Goal: Task Accomplishment & Management: Manage account settings

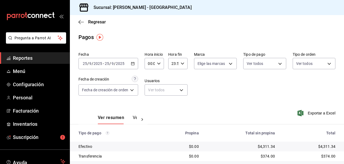
click at [31, 58] on span "Reportes" at bounding box center [39, 57] width 52 height 7
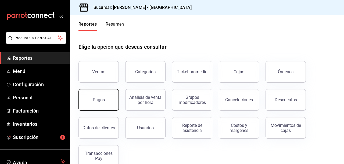
click at [96, 97] on div "Pagos" at bounding box center [99, 99] width 12 height 5
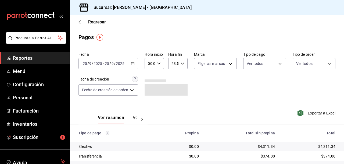
click at [133, 63] on icon "button" at bounding box center [133, 64] width 4 height 4
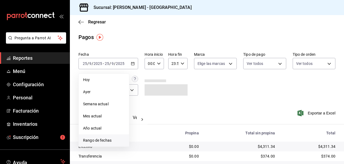
click at [104, 140] on span "Rango de fechas" at bounding box center [104, 140] width 42 height 6
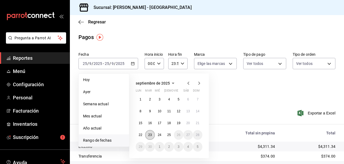
click at [149, 134] on abbr "23" at bounding box center [149, 135] width 3 height 4
click at [160, 134] on abbr "24" at bounding box center [159, 135] width 3 height 4
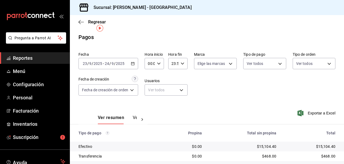
scroll to position [35, 0]
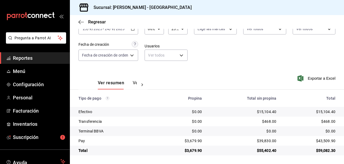
click at [27, 57] on span "Reportes" at bounding box center [39, 57] width 52 height 7
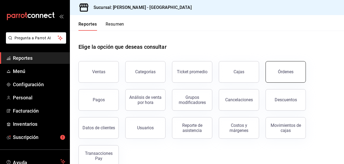
click at [283, 73] on div "Órdenes" at bounding box center [286, 71] width 16 height 5
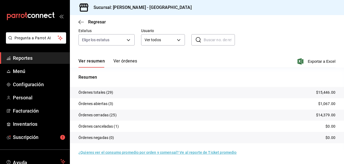
scroll to position [34, 0]
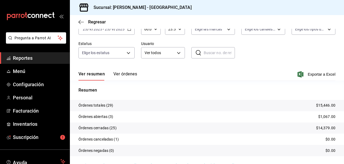
click at [23, 57] on span "Reportes" at bounding box center [39, 57] width 52 height 7
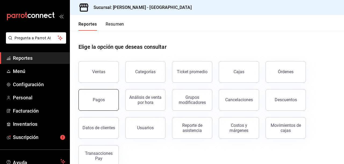
click at [97, 98] on div "Pagos" at bounding box center [99, 99] width 12 height 5
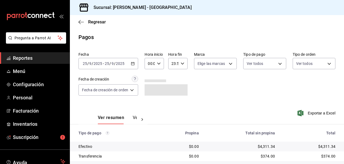
scroll to position [35, 0]
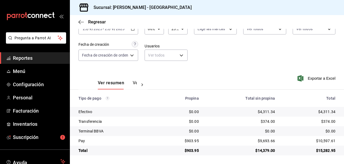
click at [28, 56] on span "Reportes" at bounding box center [39, 57] width 52 height 7
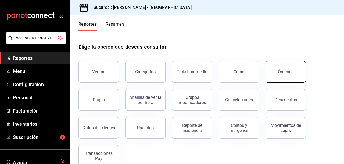
click at [285, 70] on div "Órdenes" at bounding box center [286, 71] width 16 height 5
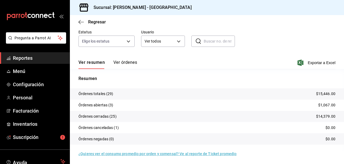
scroll to position [47, 0]
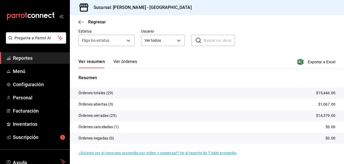
click at [30, 57] on span "Reportes" at bounding box center [39, 57] width 52 height 7
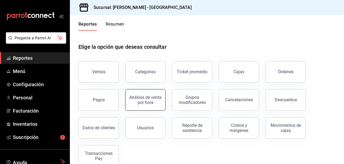
click at [149, 101] on div "Análisis de venta por hora" at bounding box center [145, 100] width 33 height 10
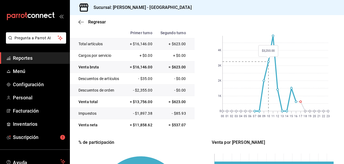
scroll to position [76, 0]
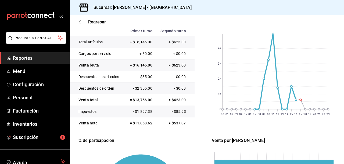
click at [30, 58] on span "Reportes" at bounding box center [39, 57] width 52 height 7
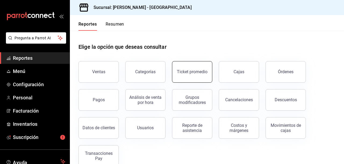
click at [193, 74] on div "Ticket promedio" at bounding box center [192, 71] width 31 height 5
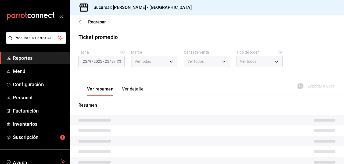
type input "5e10ca9e-0a4e-44f4-9add-18e0c865b6e6"
type input "PARROT,UBER_EATS,RAPPI,DIDI_FOOD,ONLINE"
type input "759b1da3-96a6-4e07-85c2-3717be80301a,ba9e189d-503c-4be5-b64c-b442ae0ea918,df9c1…"
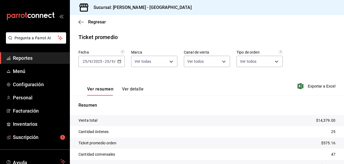
scroll to position [31, 0]
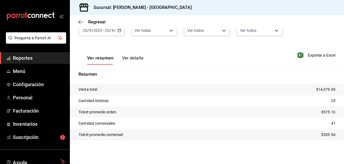
click at [28, 58] on span "Reportes" at bounding box center [39, 57] width 52 height 7
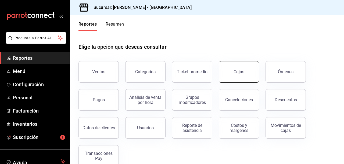
click at [237, 71] on div "Cajas" at bounding box center [239, 72] width 11 height 6
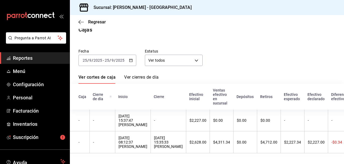
click at [28, 56] on span "Reportes" at bounding box center [39, 57] width 52 height 7
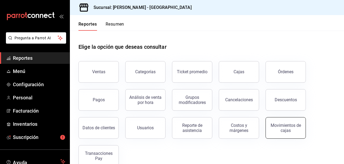
click at [289, 125] on div "Movimientos de cajas" at bounding box center [285, 128] width 33 height 10
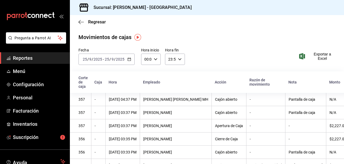
click at [128, 59] on icon "button" at bounding box center [129, 59] width 4 height 4
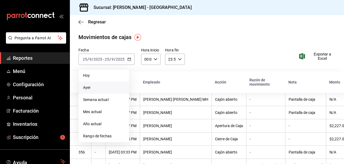
click at [97, 89] on span "Ayer" at bounding box center [104, 88] width 42 height 6
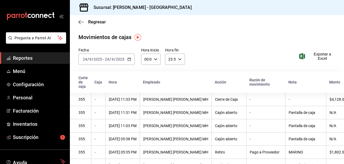
click at [129, 58] on icon "button" at bounding box center [129, 59] width 4 height 4
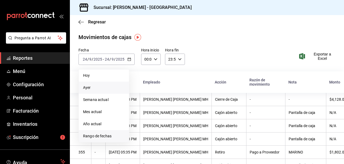
click at [106, 136] on span "Rango de fechas" at bounding box center [104, 136] width 42 height 6
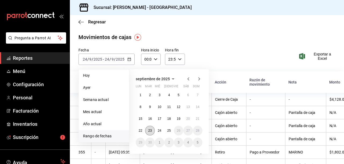
click at [149, 130] on abbr "23" at bounding box center [149, 131] width 3 height 4
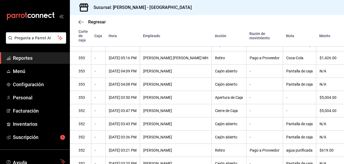
scroll to position [80, 0]
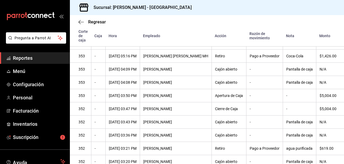
click at [26, 57] on span "Reportes" at bounding box center [39, 57] width 52 height 7
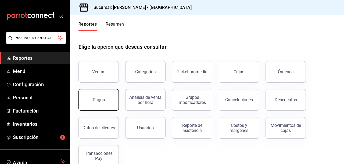
click at [97, 98] on div "Pagos" at bounding box center [99, 99] width 12 height 5
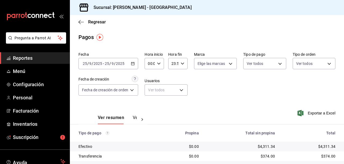
click at [134, 63] on icon "button" at bounding box center [133, 64] width 4 height 4
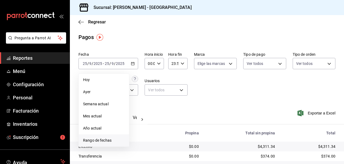
click at [105, 140] on span "Rango de fechas" at bounding box center [104, 140] width 42 height 6
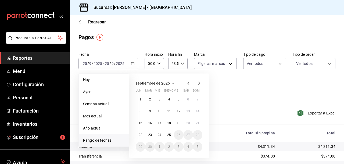
click at [188, 83] on icon "button" at bounding box center [188, 82] width 2 height 3
click at [179, 96] on button "1" at bounding box center [178, 99] width 9 height 10
click at [198, 146] on abbr "31" at bounding box center [197, 147] width 3 height 4
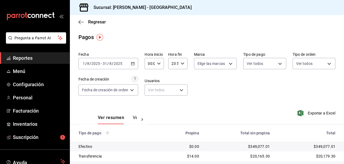
click at [133, 63] on \(Stroke\) "button" at bounding box center [132, 63] width 3 height 0
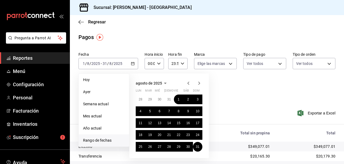
click at [98, 138] on span "Rango de fechas" at bounding box center [104, 140] width 42 height 6
click at [187, 83] on icon "button" at bounding box center [188, 82] width 2 height 3
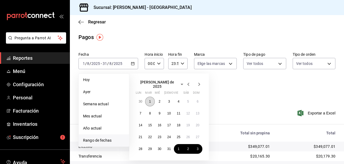
click at [149, 99] on abbr "1" at bounding box center [150, 101] width 2 height 4
click at [168, 147] on abbr "31" at bounding box center [168, 149] width 3 height 4
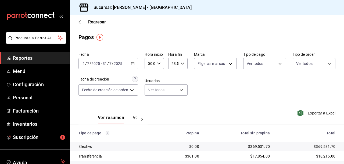
click at [23, 57] on span "Reportes" at bounding box center [39, 57] width 52 height 7
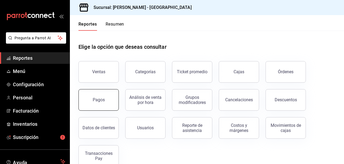
click at [96, 96] on button "Pagos" at bounding box center [99, 100] width 40 height 22
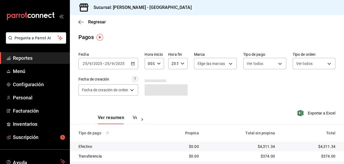
click at [133, 63] on \(Stroke\) "button" at bounding box center [132, 63] width 3 height 0
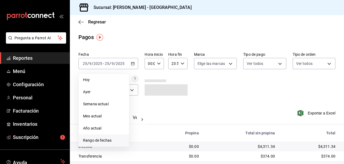
click at [105, 140] on span "Rango de fechas" at bounding box center [104, 140] width 42 height 6
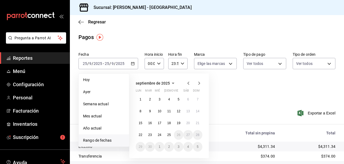
click at [188, 83] on icon "button" at bounding box center [188, 83] width 6 height 6
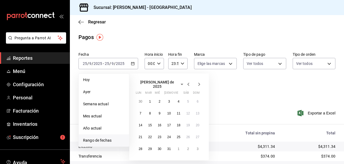
click at [188, 83] on icon "button" at bounding box center [188, 84] width 6 height 6
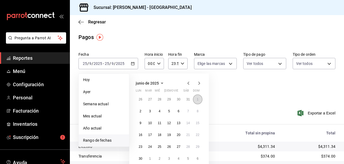
click at [198, 98] on abbr "1" at bounding box center [198, 99] width 2 height 4
click at [140, 158] on abbr "30" at bounding box center [140, 158] width 3 height 4
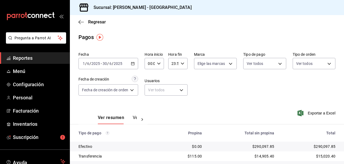
click at [134, 63] on icon "button" at bounding box center [133, 64] width 4 height 4
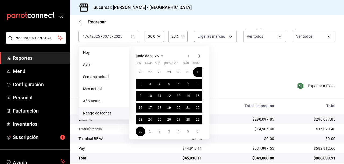
scroll to position [26, 0]
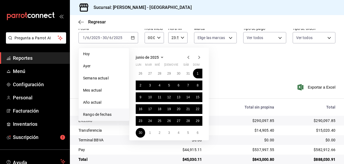
click at [106, 113] on span "Rango de fechas" at bounding box center [104, 115] width 42 height 6
click at [188, 57] on icon "button" at bounding box center [188, 57] width 2 height 3
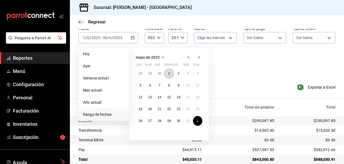
click at [170, 74] on button "1" at bounding box center [168, 74] width 9 height 10
click at [188, 120] on abbr "31" at bounding box center [187, 121] width 3 height 4
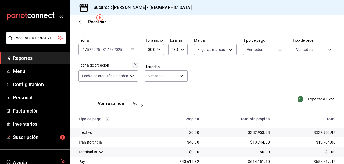
scroll to position [21, 0]
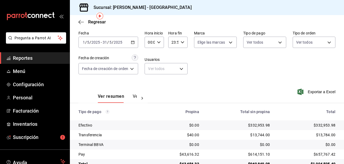
click at [133, 42] on icon "button" at bounding box center [133, 42] width 4 height 4
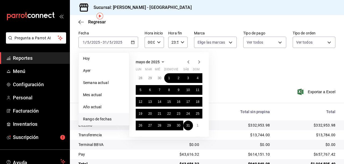
click at [188, 61] on icon "button" at bounding box center [188, 61] width 2 height 3
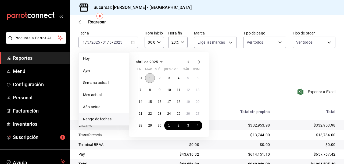
click at [150, 78] on abbr "1" at bounding box center [150, 78] width 2 height 4
click at [159, 124] on abbr "30" at bounding box center [159, 125] width 3 height 4
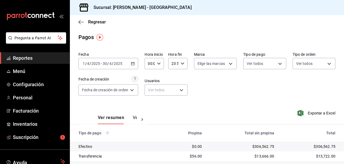
click at [30, 57] on span "Reportes" at bounding box center [39, 57] width 52 height 7
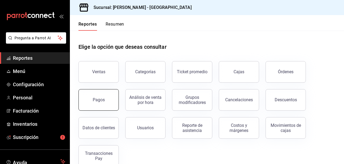
click at [102, 101] on div "Pagos" at bounding box center [99, 99] width 12 height 5
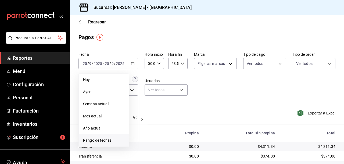
click at [108, 140] on span "Rango de fechas" at bounding box center [104, 140] width 42 height 6
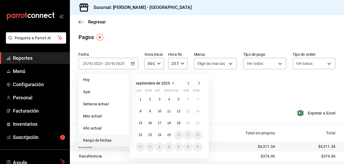
click at [189, 82] on icon "button" at bounding box center [188, 82] width 2 height 3
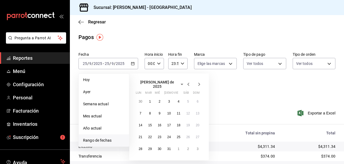
click at [189, 83] on icon "button" at bounding box center [188, 84] width 2 height 3
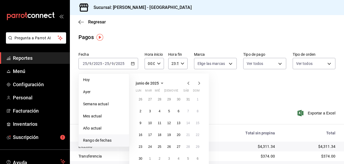
click at [189, 82] on icon "button" at bounding box center [188, 82] width 2 height 3
click at [187, 98] on abbr "1" at bounding box center [188, 99] width 2 height 4
click at [141, 156] on abbr "31" at bounding box center [140, 158] width 3 height 4
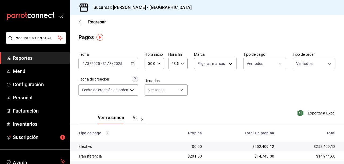
click at [134, 62] on icon "button" at bounding box center [133, 64] width 4 height 4
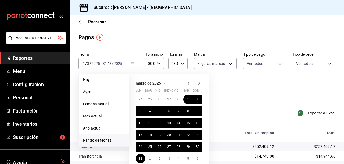
click at [104, 139] on span "Rango de fechas" at bounding box center [104, 140] width 42 height 6
click at [199, 82] on icon "button" at bounding box center [199, 82] width 2 height 3
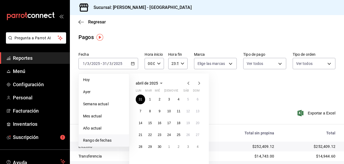
click at [199, 82] on icon "button" at bounding box center [199, 82] width 2 height 3
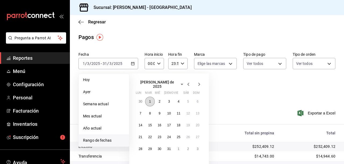
click at [151, 99] on abbr "1" at bounding box center [150, 101] width 2 height 4
click at [169, 147] on abbr "31" at bounding box center [168, 149] width 3 height 4
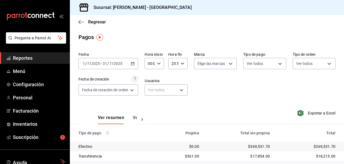
click at [30, 58] on span "Reportes" at bounding box center [39, 57] width 52 height 7
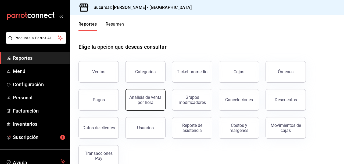
click at [144, 99] on div "Análisis de venta por hora" at bounding box center [145, 100] width 33 height 10
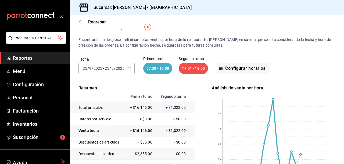
scroll to position [10, 0]
click at [129, 67] on \(Stroke\) "button" at bounding box center [129, 68] width 3 height 3
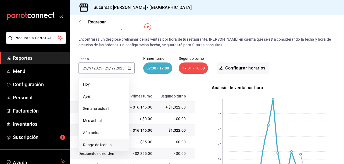
click at [104, 144] on span "Rango de fechas" at bounding box center [104, 145] width 42 height 6
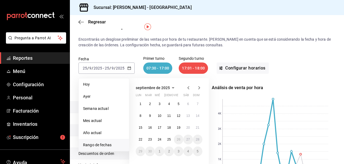
click at [190, 88] on icon "button" at bounding box center [188, 87] width 6 height 6
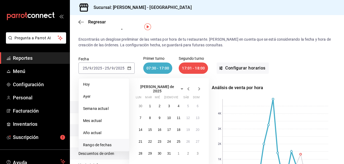
click at [190, 88] on icon "button" at bounding box center [188, 89] width 6 height 6
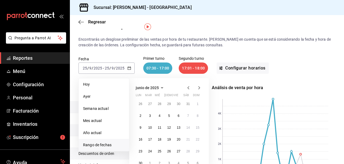
click at [198, 87] on icon "button" at bounding box center [199, 87] width 6 height 6
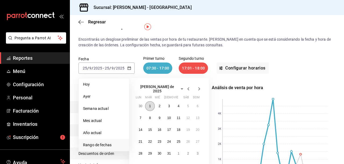
click at [150, 104] on abbr "1" at bounding box center [150, 106] width 2 height 4
click at [169, 151] on abbr "31" at bounding box center [168, 153] width 3 height 4
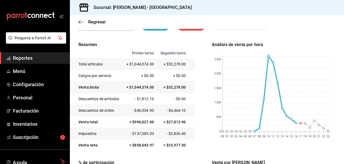
scroll to position [36, 0]
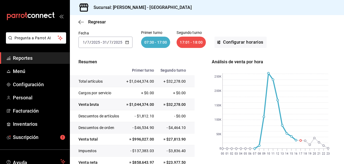
click at [127, 41] on icon "button" at bounding box center [127, 42] width 4 height 4
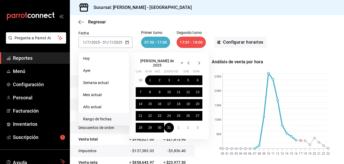
click at [198, 60] on icon "button" at bounding box center [199, 63] width 6 height 6
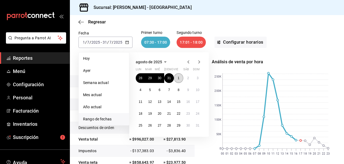
click at [180, 77] on button "1" at bounding box center [178, 78] width 9 height 10
click at [198, 126] on abbr "31" at bounding box center [197, 125] width 3 height 4
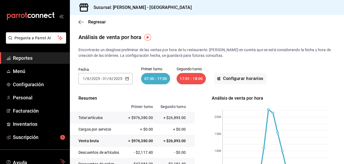
click at [127, 78] on icon "button" at bounding box center [127, 79] width 4 height 4
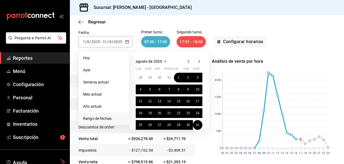
scroll to position [23, 0]
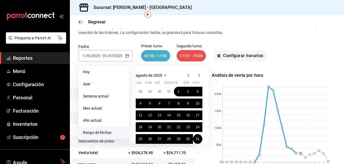
click at [198, 75] on icon "button" at bounding box center [199, 75] width 6 height 6
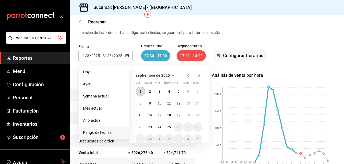
click at [140, 90] on abbr "1" at bounding box center [141, 92] width 2 height 4
click at [170, 127] on abbr "25" at bounding box center [168, 127] width 3 height 4
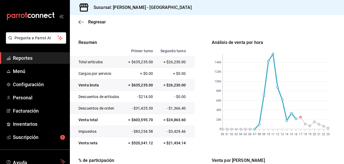
scroll to position [58, 0]
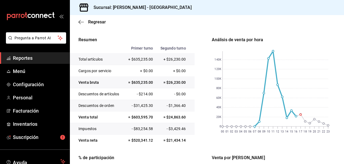
click at [33, 57] on span "Reportes" at bounding box center [39, 57] width 52 height 7
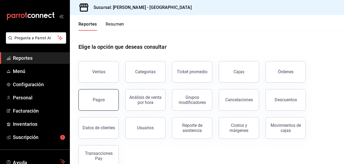
click at [103, 99] on div "Pagos" at bounding box center [99, 99] width 12 height 5
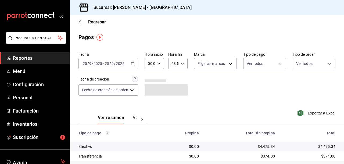
click at [134, 63] on icon "button" at bounding box center [133, 64] width 4 height 4
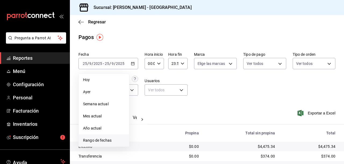
click at [106, 140] on span "Rango de fechas" at bounding box center [104, 140] width 42 height 6
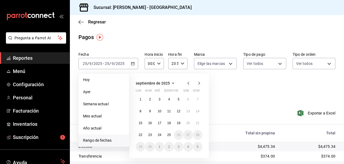
click at [188, 83] on icon "button" at bounding box center [188, 83] width 6 height 6
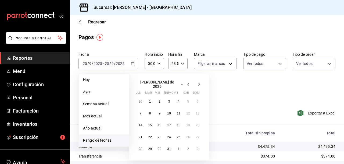
click at [188, 83] on icon "button" at bounding box center [188, 84] width 6 height 6
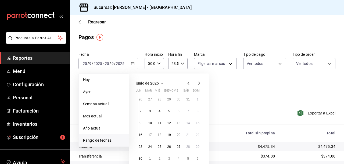
click at [188, 83] on icon "button" at bounding box center [188, 83] width 6 height 6
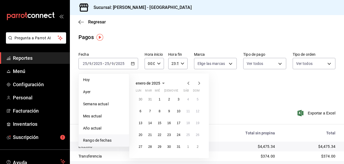
click at [188, 83] on icon "button" at bounding box center [188, 83] width 6 height 6
click at [197, 99] on abbr "1" at bounding box center [198, 99] width 2 height 4
click at [151, 158] on abbr "31" at bounding box center [149, 158] width 3 height 4
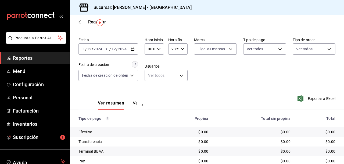
scroll to position [14, 0]
click at [30, 58] on span "Reportes" at bounding box center [39, 57] width 52 height 7
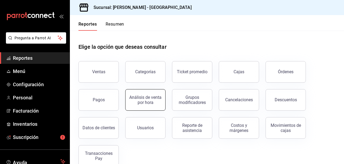
click at [144, 98] on div "Análisis de venta por hora" at bounding box center [145, 100] width 33 height 10
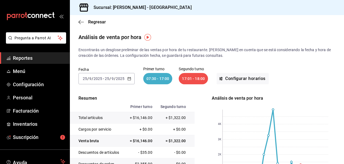
click at [129, 78] on icon "button" at bounding box center [129, 79] width 4 height 4
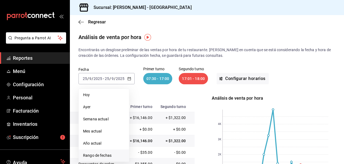
click at [105, 154] on span "Rango de fechas" at bounding box center [104, 155] width 42 height 6
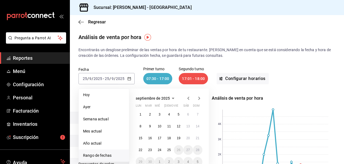
click at [105, 154] on span "Rango de fechas" at bounding box center [104, 155] width 42 height 6
click at [190, 97] on icon "button" at bounding box center [188, 98] width 6 height 6
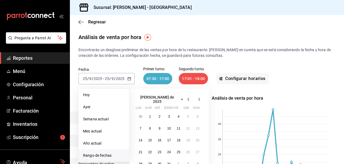
click at [190, 97] on icon "button" at bounding box center [188, 99] width 6 height 6
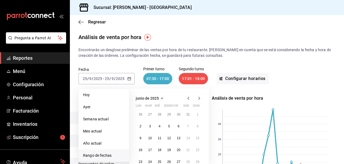
click at [190, 97] on icon "button" at bounding box center [188, 98] width 6 height 6
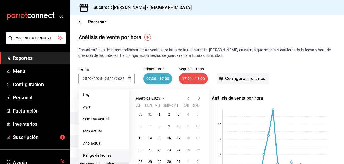
click at [190, 97] on icon "button" at bounding box center [188, 98] width 6 height 6
click at [199, 111] on button "1" at bounding box center [197, 114] width 9 height 10
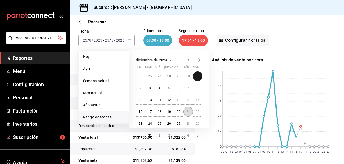
scroll to position [43, 0]
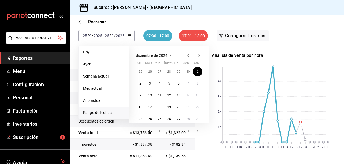
click at [199, 54] on icon "button" at bounding box center [199, 55] width 6 height 6
click at [159, 72] on abbr "1" at bounding box center [160, 72] width 2 height 4
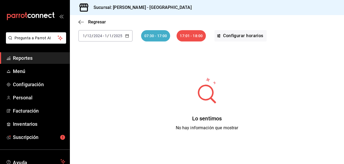
click at [127, 35] on \(Stroke\) "button" at bounding box center [127, 35] width 3 height 0
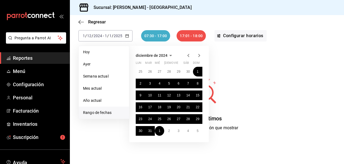
click at [199, 55] on icon "button" at bounding box center [199, 55] width 6 height 6
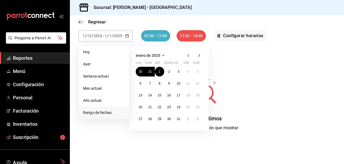
click at [229, 72] on div "Lo sentimos No hay información que mostrar" at bounding box center [207, 104] width 257 height 108
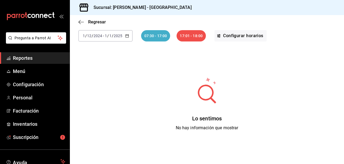
click at [127, 36] on icon "button" at bounding box center [127, 36] width 4 height 4
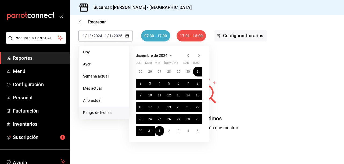
click at [198, 55] on icon "button" at bounding box center [199, 55] width 6 height 6
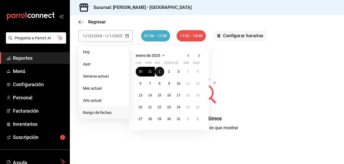
click at [160, 72] on abbr "1" at bounding box center [160, 72] width 2 height 4
click at [178, 117] on abbr "31" at bounding box center [178, 119] width 3 height 4
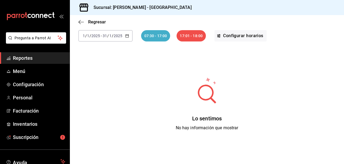
click at [127, 35] on \(Stroke\) "button" at bounding box center [127, 35] width 3 height 0
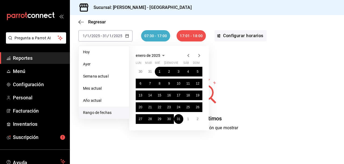
click at [200, 54] on icon "button" at bounding box center [199, 55] width 6 height 6
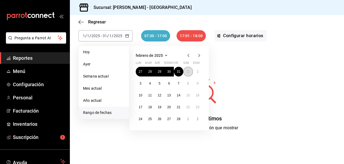
click at [189, 72] on abbr "1" at bounding box center [188, 72] width 2 height 4
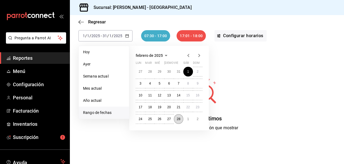
click at [179, 117] on abbr "28" at bounding box center [178, 119] width 3 height 4
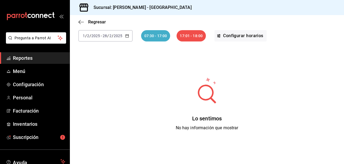
click at [128, 34] on icon "button" at bounding box center [127, 36] width 4 height 4
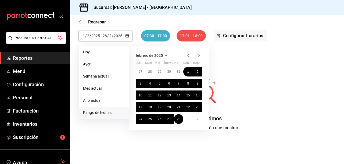
click at [198, 55] on icon "button" at bounding box center [199, 55] width 6 height 6
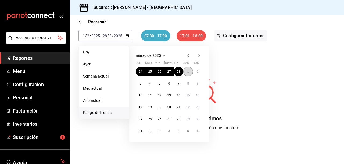
click at [188, 72] on abbr "1" at bounding box center [188, 72] width 2 height 4
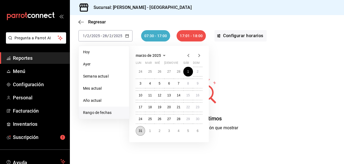
click at [140, 129] on abbr "31" at bounding box center [140, 131] width 3 height 4
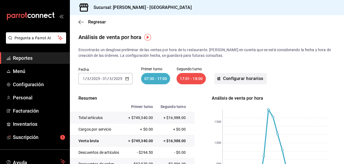
click at [249, 76] on button "Configurar horarios" at bounding box center [241, 78] width 52 height 11
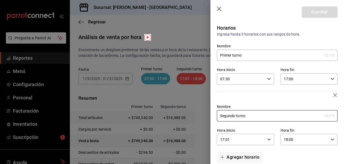
scroll to position [10, 0]
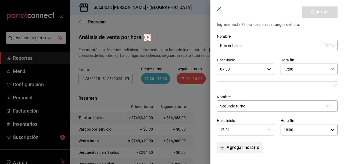
click at [223, 148] on icon "button" at bounding box center [222, 147] width 4 height 4
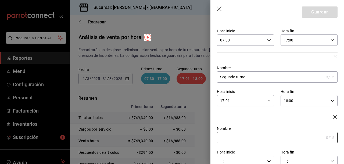
scroll to position [39, 0]
click at [248, 77] on input "Segundo turno" at bounding box center [269, 76] width 105 height 11
type input "S"
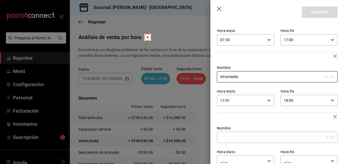
type input "Intermedio"
click at [228, 136] on input "Nombre" at bounding box center [270, 137] width 107 height 11
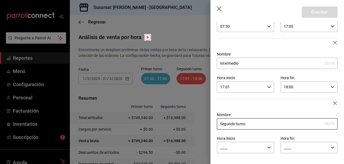
type input "Segundo turno"
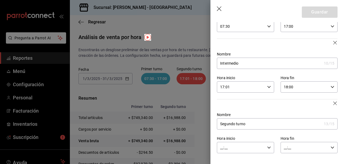
click at [268, 146] on icon "button" at bounding box center [269, 147] width 4 height 4
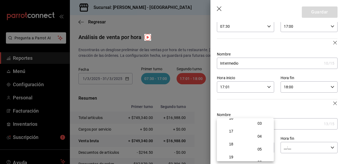
scroll to position [215, 0]
click at [232, 141] on span "18" at bounding box center [231, 142] width 20 height 4
click at [260, 122] on span "01" at bounding box center [260, 122] width 20 height 4
type input "18:01"
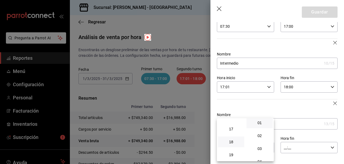
click at [332, 146] on div at bounding box center [172, 82] width 344 height 164
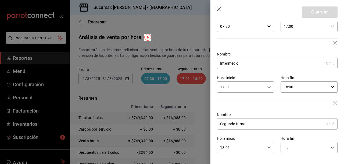
click at [332, 146] on icon "button" at bounding box center [333, 147] width 4 height 4
click at [295, 154] on span "23" at bounding box center [295, 154] width 20 height 4
click at [324, 123] on span "00" at bounding box center [324, 124] width 20 height 4
type input "23:00"
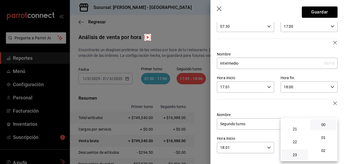
click at [321, 11] on div at bounding box center [172, 82] width 344 height 164
click at [321, 11] on button "Guardar" at bounding box center [320, 11] width 36 height 11
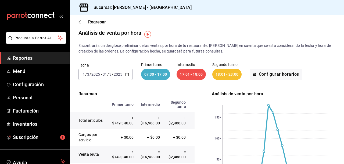
scroll to position [3, 0]
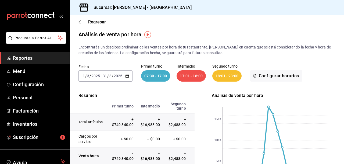
click at [127, 75] on \(Stroke\) "button" at bounding box center [127, 75] width 3 height 0
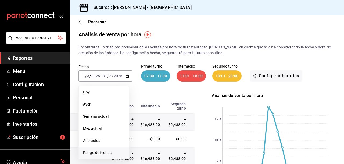
click at [105, 151] on span "Rango de fechas" at bounding box center [104, 153] width 42 height 6
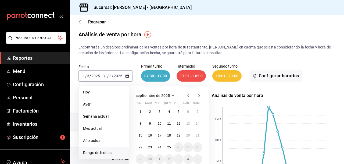
click at [188, 94] on icon "button" at bounding box center [188, 95] width 6 height 6
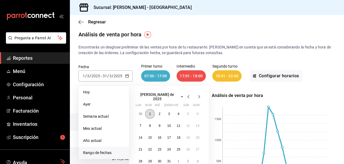
click at [149, 112] on abbr "1" at bounding box center [150, 114] width 2 height 4
click at [170, 159] on abbr "31" at bounding box center [168, 161] width 3 height 4
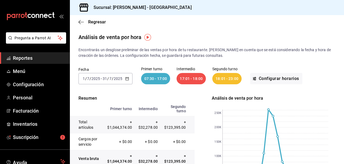
click at [127, 78] on icon "button" at bounding box center [127, 79] width 4 height 4
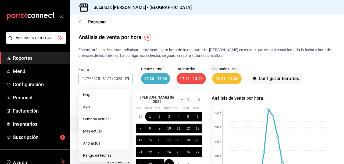
click at [199, 98] on icon "button" at bounding box center [199, 99] width 2 height 3
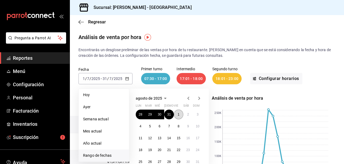
click at [179, 114] on abbr "1" at bounding box center [179, 114] width 2 height 4
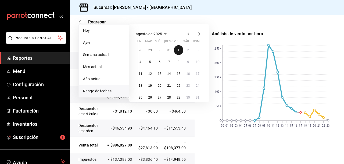
scroll to position [68, 0]
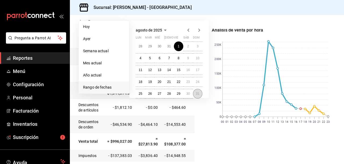
click at [199, 92] on abbr "31" at bounding box center [197, 94] width 3 height 4
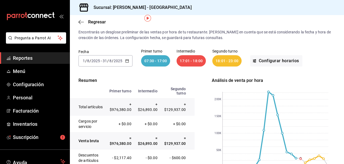
scroll to position [16, 0]
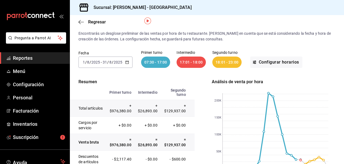
click at [128, 62] on icon "button" at bounding box center [127, 62] width 4 height 4
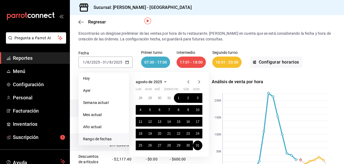
click at [200, 81] on icon "button" at bounding box center [199, 81] width 2 height 3
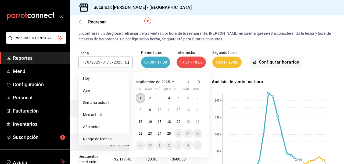
click at [141, 97] on abbr "1" at bounding box center [141, 98] width 2 height 4
click at [170, 133] on abbr "25" at bounding box center [168, 133] width 3 height 4
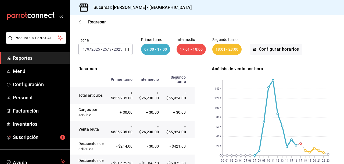
scroll to position [31, 0]
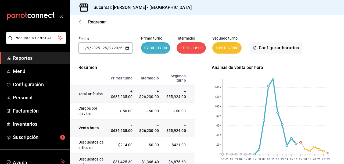
click at [126, 48] on icon "button" at bounding box center [127, 48] width 4 height 4
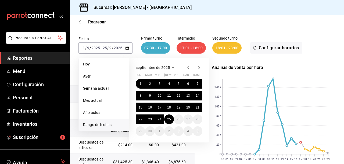
click at [189, 67] on icon "button" at bounding box center [188, 67] width 6 height 6
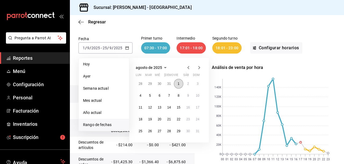
click at [179, 83] on abbr "1" at bounding box center [179, 84] width 2 height 4
click at [197, 130] on abbr "31" at bounding box center [197, 131] width 3 height 4
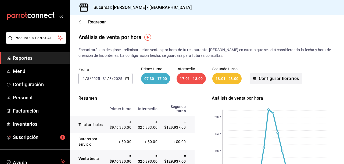
click at [270, 78] on button "Configurar horarios" at bounding box center [276, 78] width 52 height 11
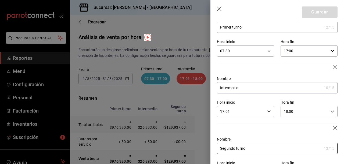
scroll to position [28, 0]
click at [269, 111] on icon "button" at bounding box center [269, 112] width 4 height 4
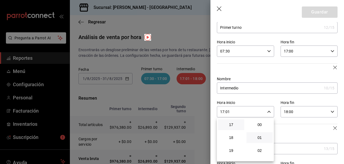
scroll to position [13, 0]
click at [283, 69] on div at bounding box center [172, 82] width 344 height 164
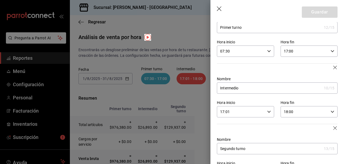
click at [332, 51] on \(Stroke\) "button" at bounding box center [332, 51] width 3 height 2
click at [295, 72] on span "14" at bounding box center [295, 72] width 20 height 4
type input "14:00"
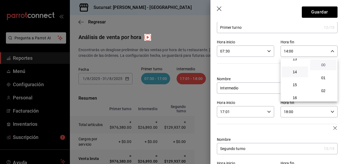
click at [325, 63] on span "00" at bounding box center [324, 65] width 20 height 4
click at [319, 12] on div at bounding box center [172, 82] width 344 height 164
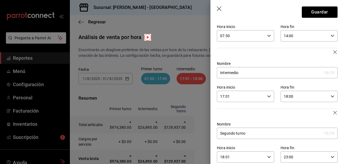
scroll to position [45, 0]
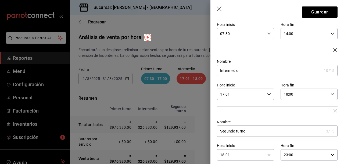
click at [270, 93] on icon "button" at bounding box center [269, 94] width 4 height 4
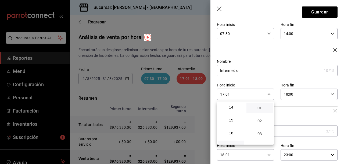
scroll to position [180, 0]
click at [230, 108] on span "14" at bounding box center [231, 108] width 20 height 4
type input "14:01"
click at [260, 108] on span "01" at bounding box center [260, 108] width 20 height 4
click at [332, 94] on div at bounding box center [172, 82] width 344 height 164
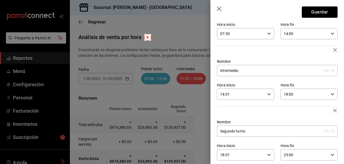
click at [332, 94] on icon "button" at bounding box center [333, 94] width 4 height 4
click at [295, 111] on span "17" at bounding box center [295, 111] width 20 height 4
type input "17:00"
click at [324, 108] on span "00" at bounding box center [324, 108] width 20 height 4
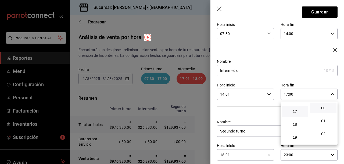
click at [321, 12] on div at bounding box center [172, 82] width 344 height 164
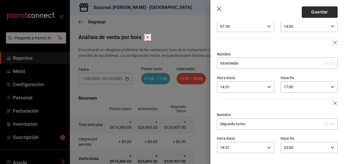
click at [318, 13] on button "Guardar" at bounding box center [320, 11] width 36 height 11
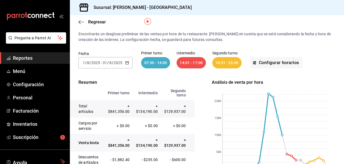
scroll to position [0, 0]
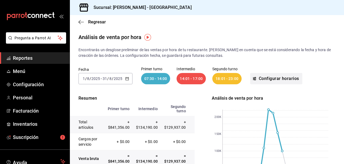
click at [284, 77] on button "Configurar horarios" at bounding box center [276, 78] width 52 height 11
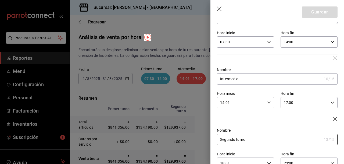
scroll to position [34, 0]
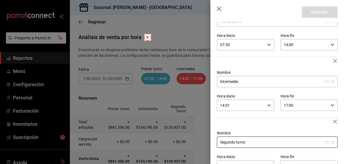
click at [333, 44] on icon "button" at bounding box center [333, 45] width 4 height 4
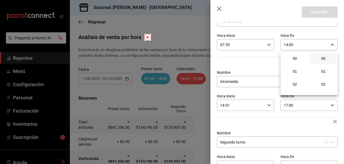
scroll to position [181, 0]
click at [294, 71] on span "15" at bounding box center [295, 71] width 20 height 4
type input "15:00"
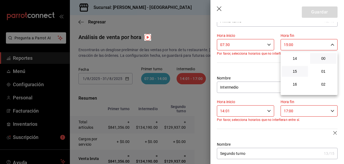
click at [261, 76] on div at bounding box center [172, 82] width 344 height 164
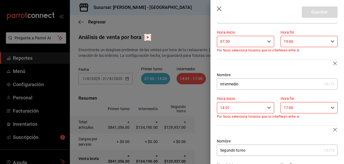
scroll to position [38, 0]
click at [269, 106] on icon "button" at bounding box center [269, 107] width 4 height 4
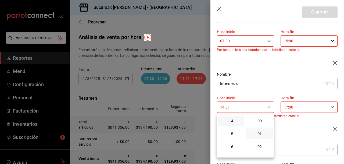
scroll to position [13, 0]
click at [232, 133] on span "15" at bounding box center [231, 133] width 20 height 4
type input "15:01"
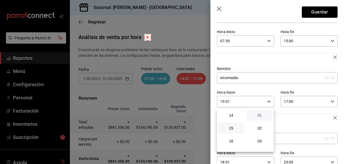
click at [261, 114] on span "01" at bounding box center [260, 115] width 20 height 4
click at [310, 122] on div at bounding box center [172, 82] width 344 height 164
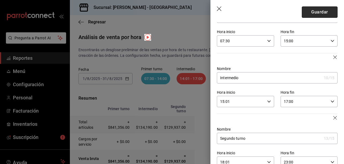
click at [315, 12] on button "Guardar" at bounding box center [320, 11] width 36 height 11
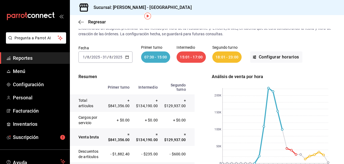
scroll to position [21, 0]
click at [274, 57] on button "Configurar horarios" at bounding box center [276, 57] width 52 height 11
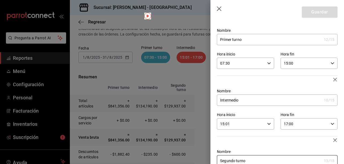
scroll to position [15, 0]
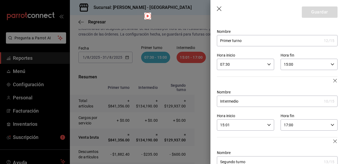
click at [332, 63] on icon "button" at bounding box center [333, 64] width 4 height 4
click at [296, 81] on span "16" at bounding box center [295, 82] width 20 height 4
type input "16:00"
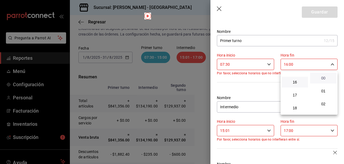
click at [322, 77] on span "00" at bounding box center [324, 78] width 20 height 4
click at [257, 91] on div at bounding box center [172, 82] width 344 height 164
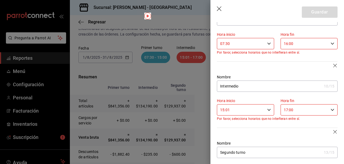
scroll to position [40, 0]
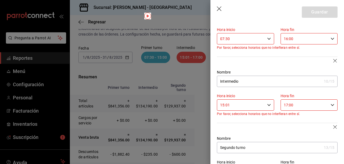
click at [269, 103] on icon "button" at bounding box center [269, 105] width 4 height 4
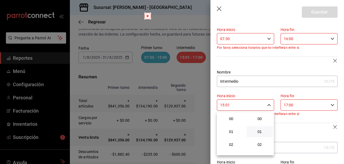
scroll to position [13, 0]
click at [231, 131] on span "16" at bounding box center [231, 131] width 20 height 4
type input "16:01"
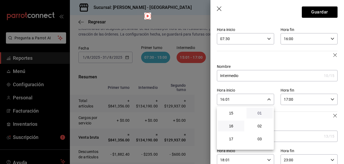
click at [261, 112] on span "01" at bounding box center [260, 113] width 20 height 4
click at [289, 118] on div at bounding box center [172, 82] width 344 height 164
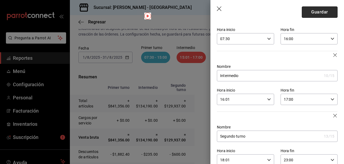
click at [316, 12] on button "Guardar" at bounding box center [320, 11] width 36 height 11
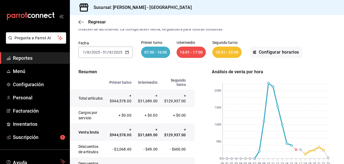
scroll to position [26, 0]
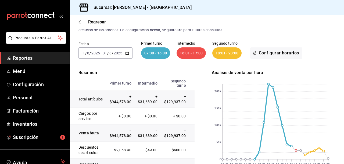
click at [127, 53] on icon "button" at bounding box center [127, 53] width 4 height 4
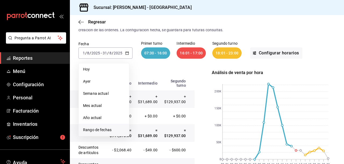
click at [110, 130] on span "Rango de fechas" at bounding box center [104, 130] width 42 height 6
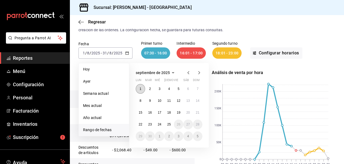
click at [140, 89] on abbr "1" at bounding box center [141, 89] width 2 height 4
click at [169, 124] on abbr "25" at bounding box center [168, 124] width 3 height 4
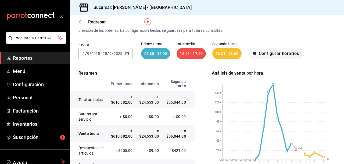
scroll to position [14, 0]
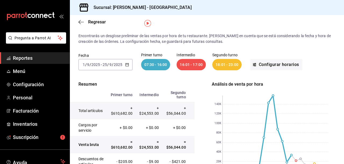
click at [128, 64] on icon "button" at bounding box center [127, 65] width 4 height 4
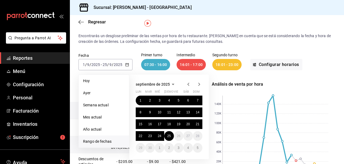
click at [188, 85] on icon "button" at bounding box center [188, 84] width 2 height 3
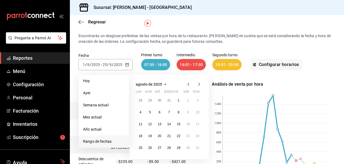
click at [188, 85] on icon "button" at bounding box center [188, 84] width 2 height 3
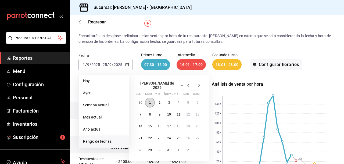
click at [150, 101] on abbr "1" at bounding box center [150, 103] width 2 height 4
click at [168, 148] on abbr "31" at bounding box center [168, 150] width 3 height 4
